Goal: Navigation & Orientation: Understand site structure

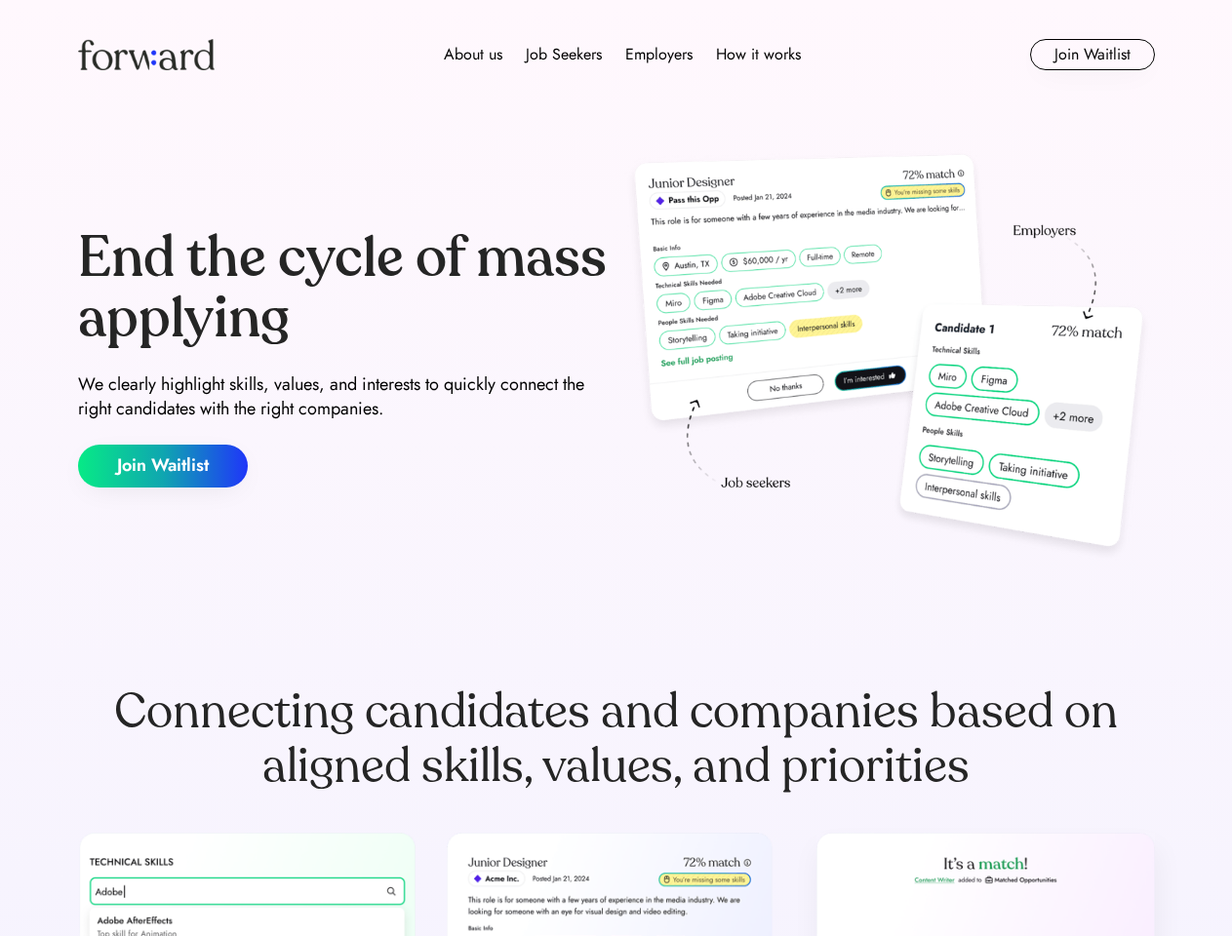
click at [615, 468] on div "End the cycle of mass applying We clearly highlight skills, values, and interes…" at bounding box center [616, 357] width 1077 height 419
click at [616, 55] on div "About us Job Seekers Employers How it works" at bounding box center [622, 54] width 769 height 23
click at [146, 55] on img at bounding box center [146, 54] width 137 height 31
click at [622, 55] on div "About us Job Seekers Employers How it works" at bounding box center [622, 54] width 769 height 23
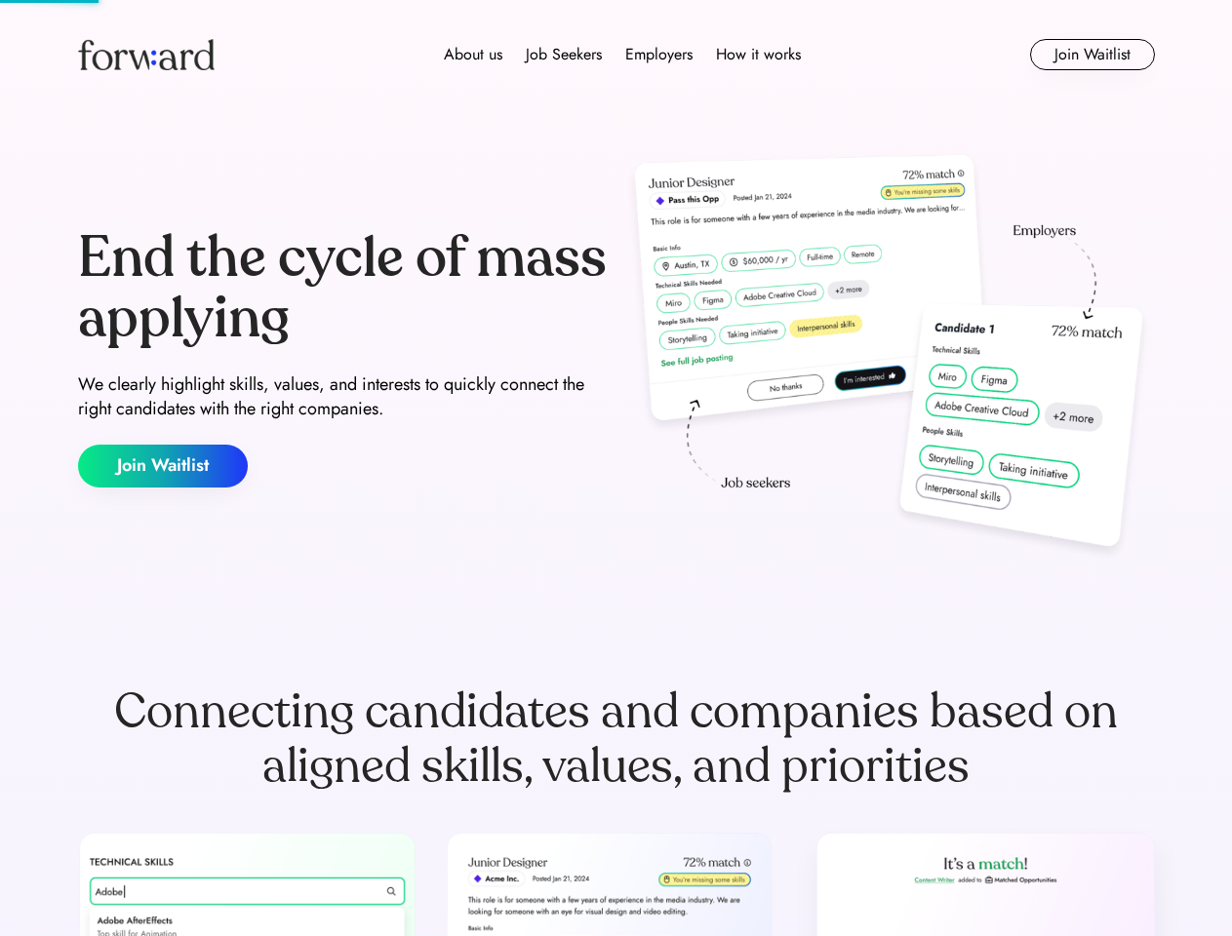
click at [473, 55] on div "About us" at bounding box center [473, 54] width 59 height 23
click at [564, 55] on div "Job Seekers" at bounding box center [564, 54] width 76 height 23
click at [658, 55] on div "Employers" at bounding box center [658, 54] width 67 height 23
click at [757, 55] on div "How it works" at bounding box center [758, 54] width 85 height 23
click at [1091, 55] on button "Join Waitlist" at bounding box center [1092, 54] width 125 height 31
